Goal: Task Accomplishment & Management: Use online tool/utility

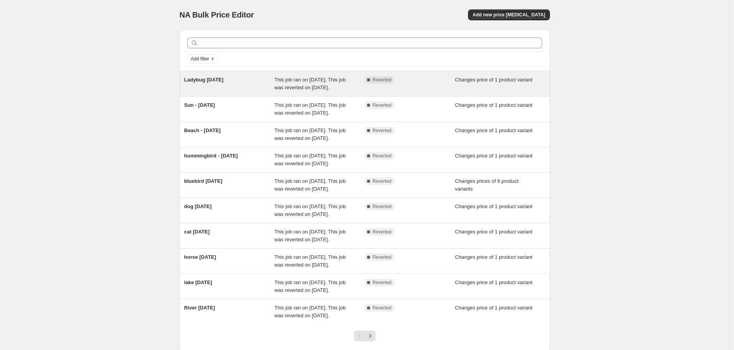
click at [392, 89] on div "Complete Reverted" at bounding box center [410, 84] width 91 height 16
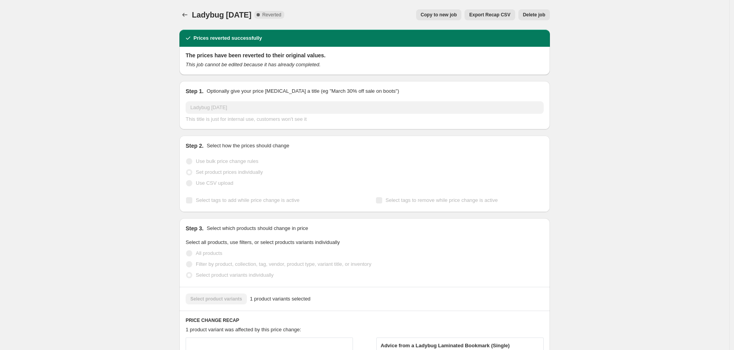
click at [430, 16] on span "Copy to new job" at bounding box center [439, 15] width 36 height 6
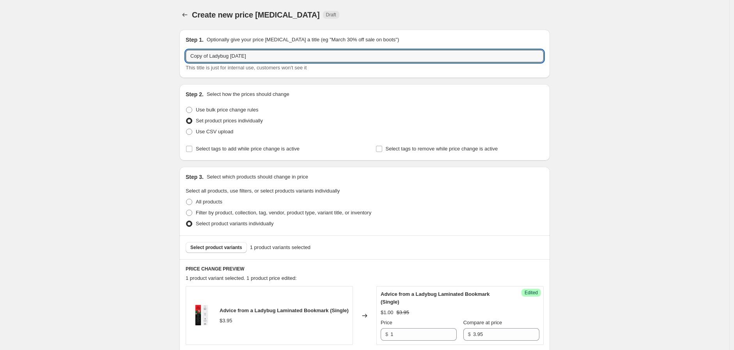
drag, startPoint x: 268, startPoint y: 57, endPoint x: 174, endPoint y: 59, distance: 94.8
click at [174, 59] on div "Create new price [MEDICAL_DATA]. This page is ready Create new price [MEDICAL_D…" at bounding box center [364, 245] width 389 height 490
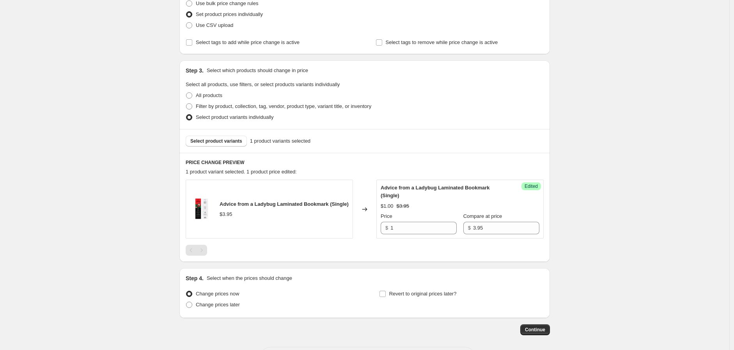
scroll to position [139, 0]
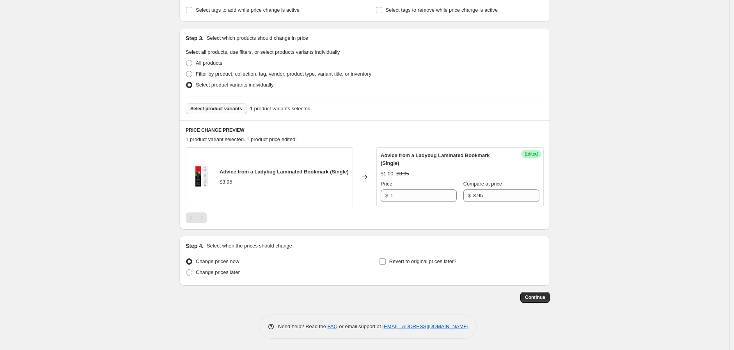
type input "River [DATE]"
click at [232, 108] on span "Select product variants" at bounding box center [216, 109] width 52 height 6
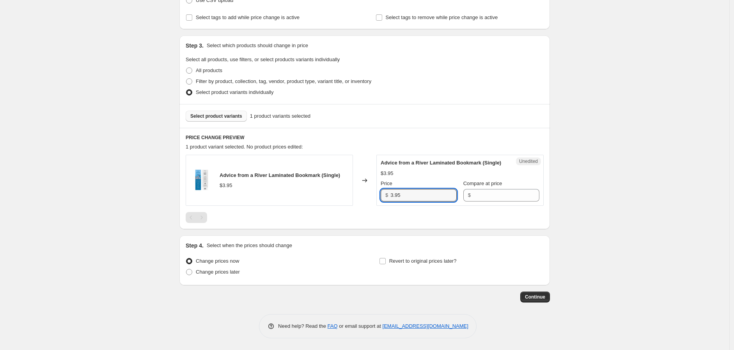
click at [381, 192] on div "Unedited Advice from a River Laminated Bookmark (Single) $3.95 Price $ 3.95 Com…" at bounding box center [459, 180] width 167 height 51
type input "1"
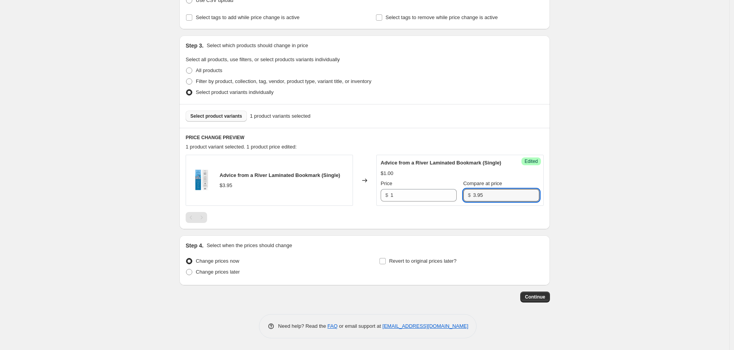
type input "3.95"
click at [386, 263] on input "Revert to original prices later?" at bounding box center [383, 261] width 6 height 6
checkbox input "true"
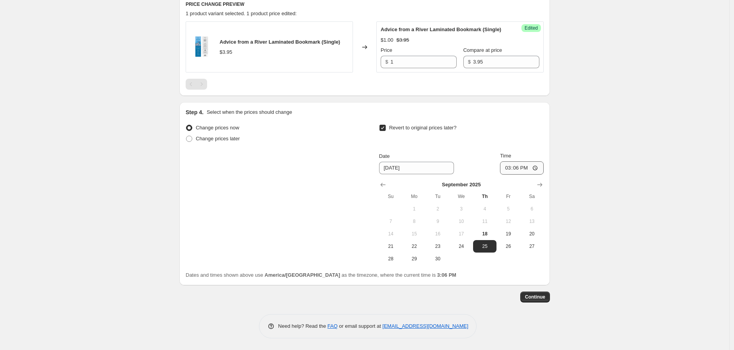
scroll to position [269, 0]
click at [506, 169] on input "15:06" at bounding box center [522, 167] width 44 height 13
type input "01:06"
click at [227, 142] on span "Change prices later" at bounding box center [218, 139] width 44 height 6
click at [186, 136] on input "Change prices later" at bounding box center [186, 136] width 0 height 0
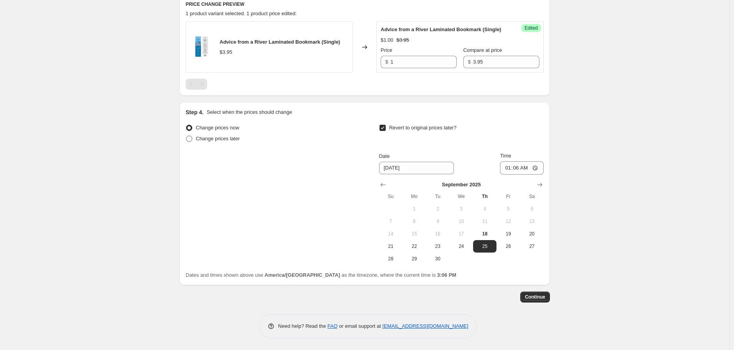
radio input "true"
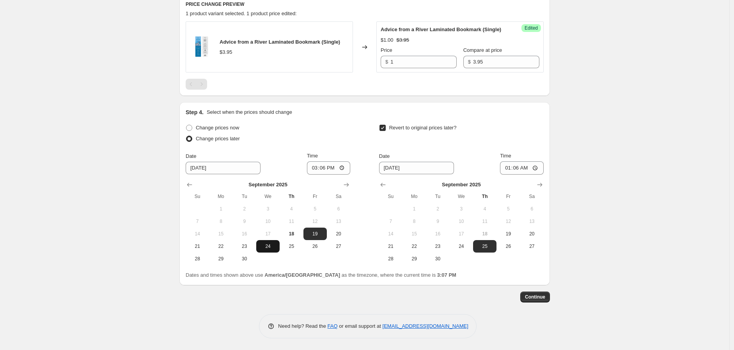
click at [264, 250] on span "24" at bounding box center [267, 246] width 17 height 6
type input "[DATE]"
click at [324, 172] on input "15:06" at bounding box center [329, 167] width 44 height 13
click at [313, 171] on input "15:06" at bounding box center [329, 167] width 44 height 13
click at [318, 170] on input "15:06" at bounding box center [329, 167] width 44 height 13
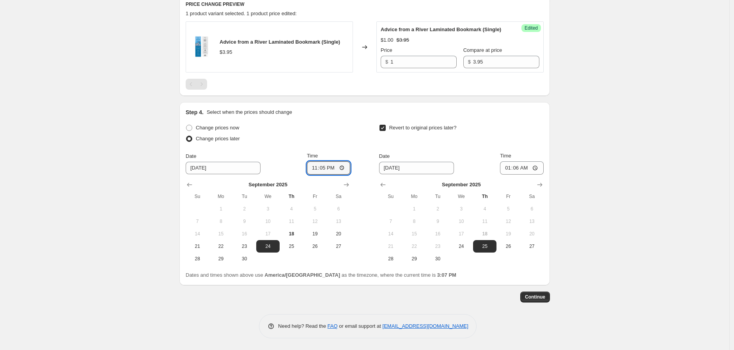
type input "23:50"
click at [252, 248] on span "23" at bounding box center [244, 246] width 17 height 6
type input "[DATE]"
click at [582, 202] on div "Create new price [MEDICAL_DATA]. This page is ready Create new price [MEDICAL_D…" at bounding box center [364, 42] width 729 height 615
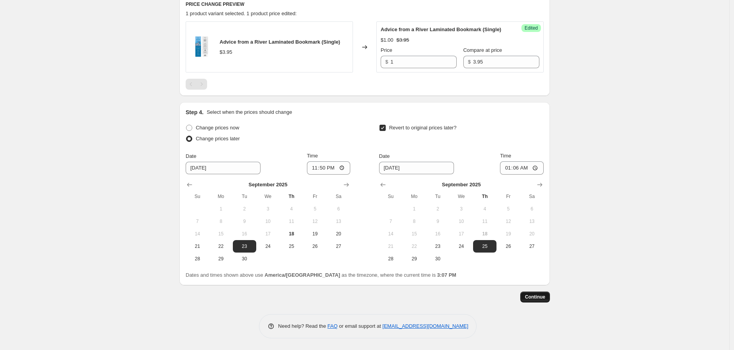
click at [536, 298] on span "Continue" at bounding box center [535, 297] width 20 height 6
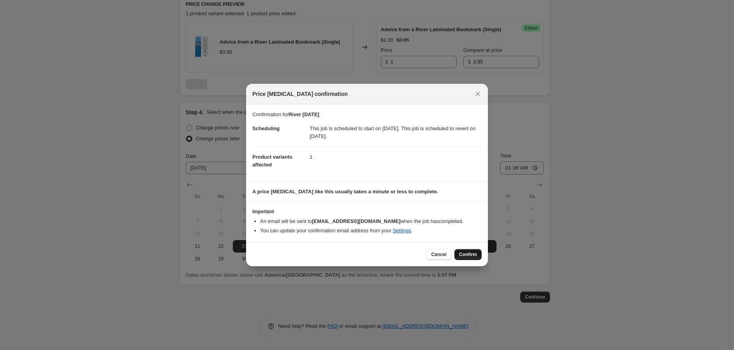
click at [467, 257] on span "Confirm" at bounding box center [468, 255] width 18 height 6
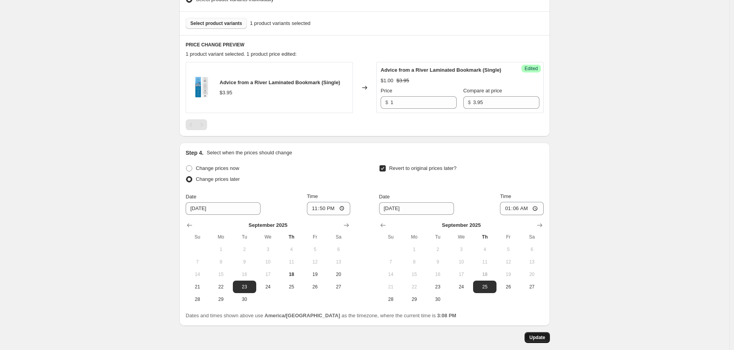
click at [544, 341] on span "Update" at bounding box center [537, 338] width 16 height 6
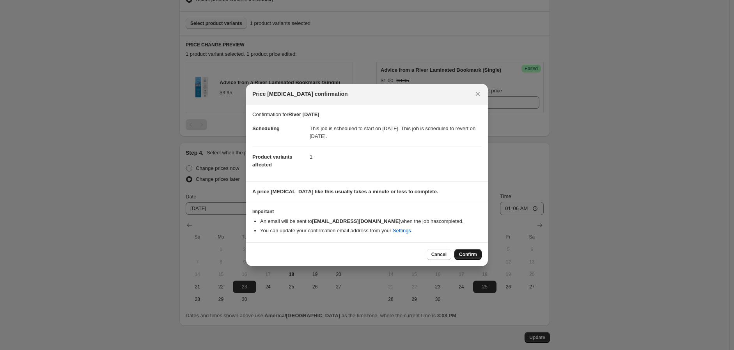
click at [472, 257] on span "Confirm" at bounding box center [468, 255] width 18 height 6
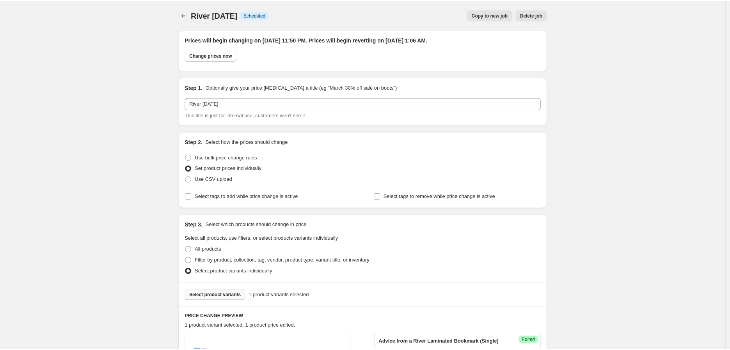
scroll to position [272, 0]
